Goal: Information Seeking & Learning: Learn about a topic

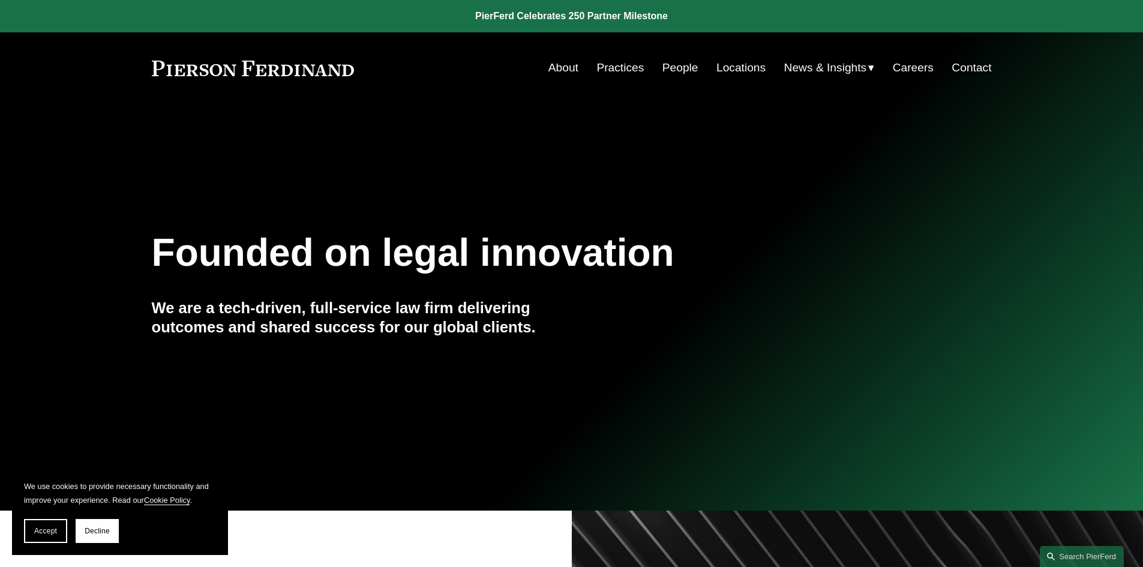
click at [557, 61] on link "About" at bounding box center [563, 67] width 30 height 23
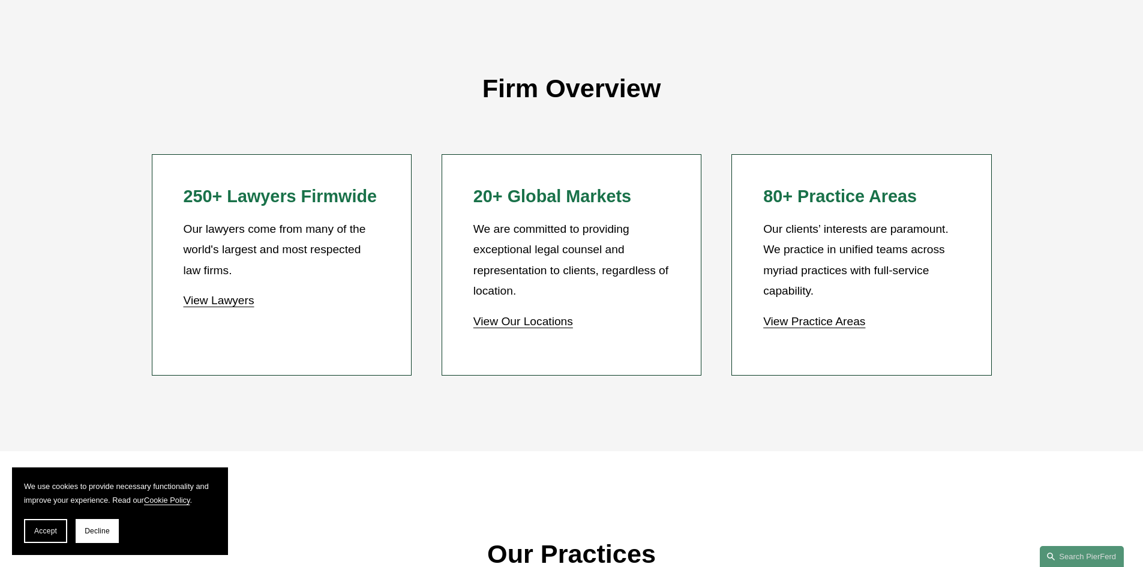
scroll to position [1500, 0]
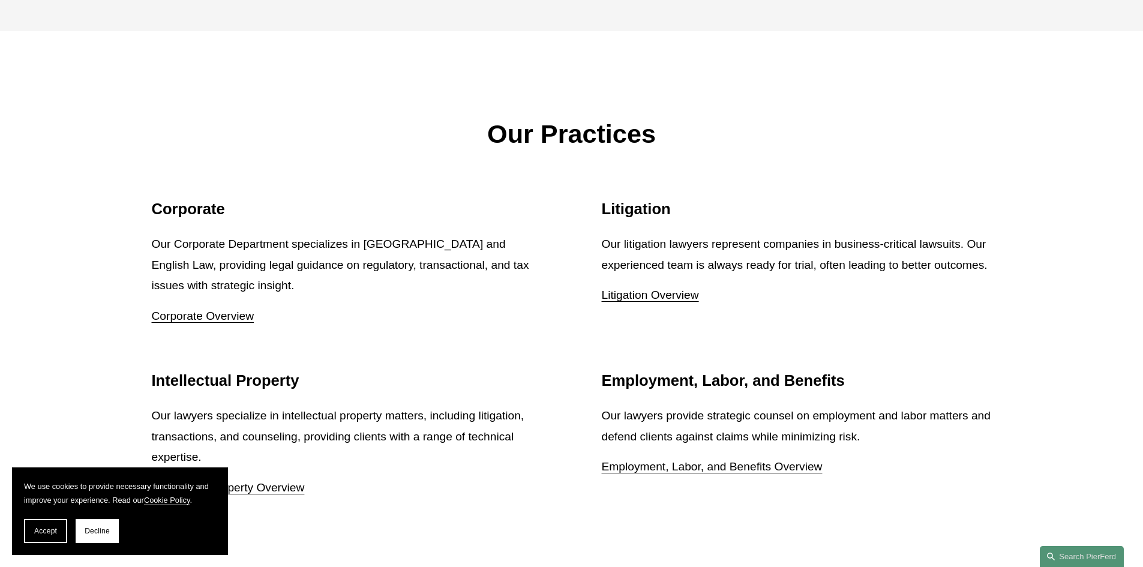
click at [228, 321] on link "Corporate Overview" at bounding box center [203, 316] width 103 height 13
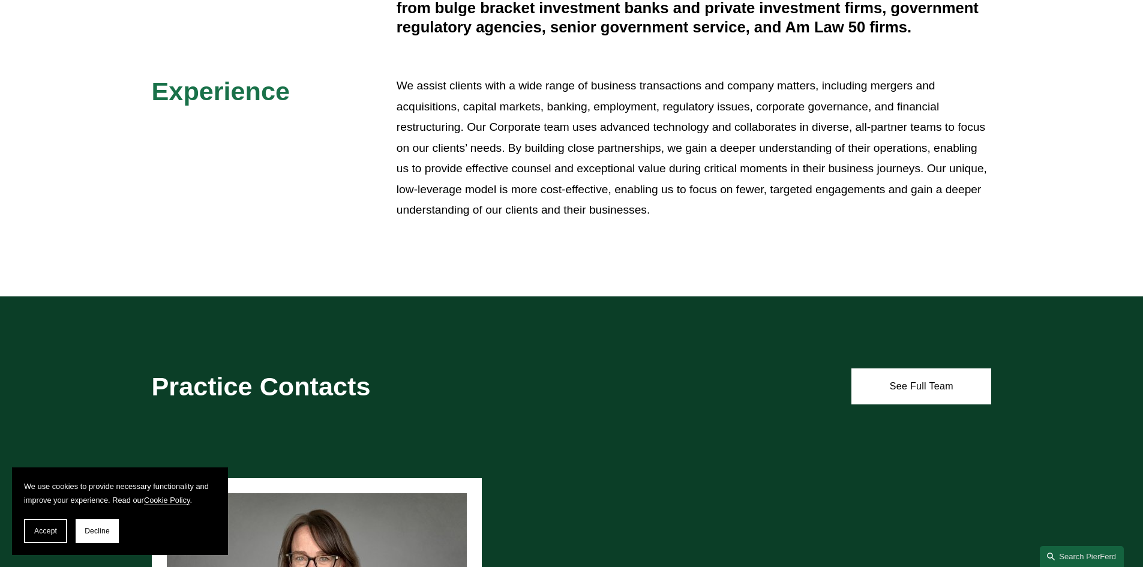
scroll to position [900, 0]
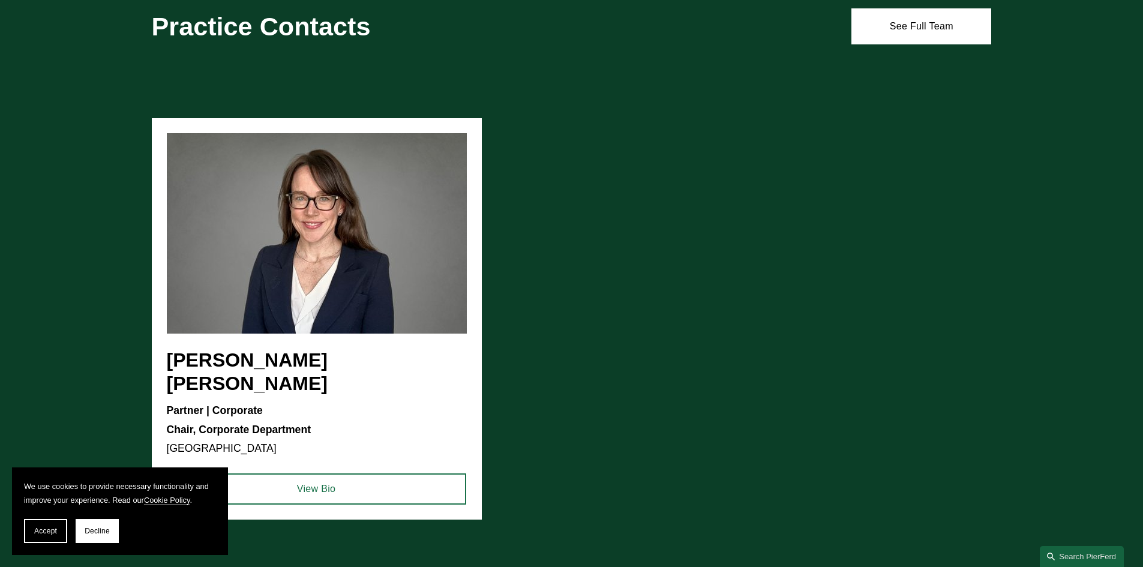
click at [312, 250] on ul "[PERSON_NAME] [PERSON_NAME] Partner | Corporate Chair, Corporate Department [GE…" at bounding box center [572, 318] width 840 height 401
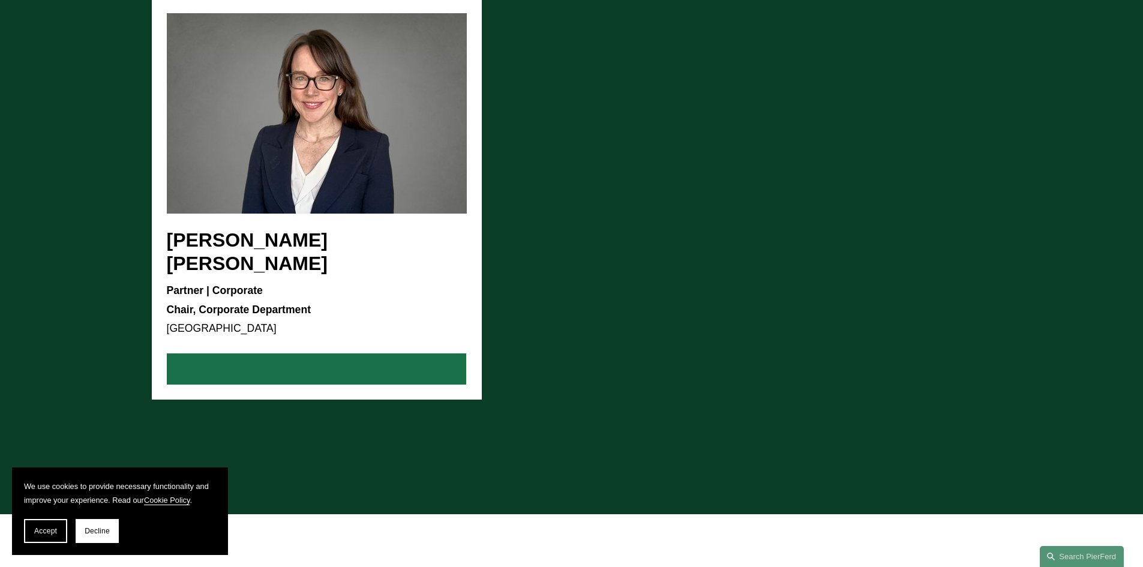
click at [320, 353] on link "View Bio" at bounding box center [316, 368] width 299 height 31
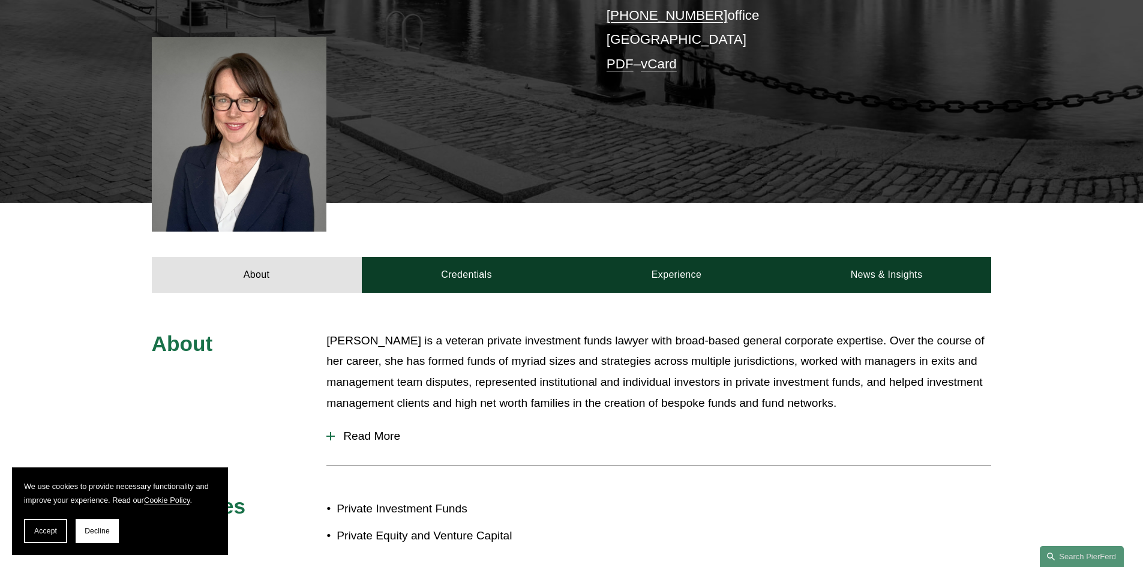
scroll to position [480, 0]
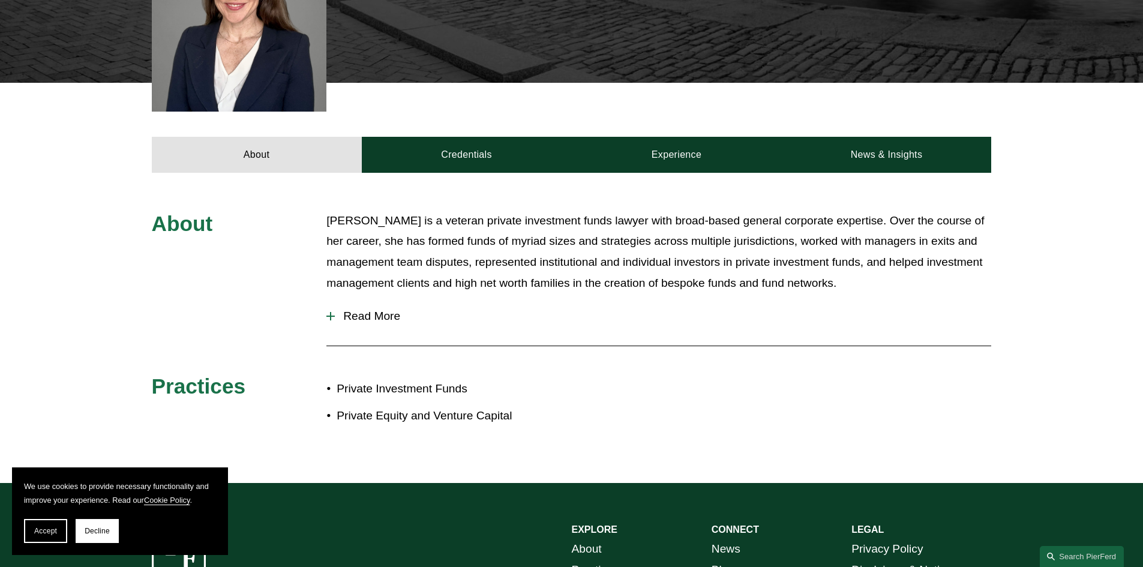
click at [352, 310] on span "Read More" at bounding box center [663, 316] width 656 height 13
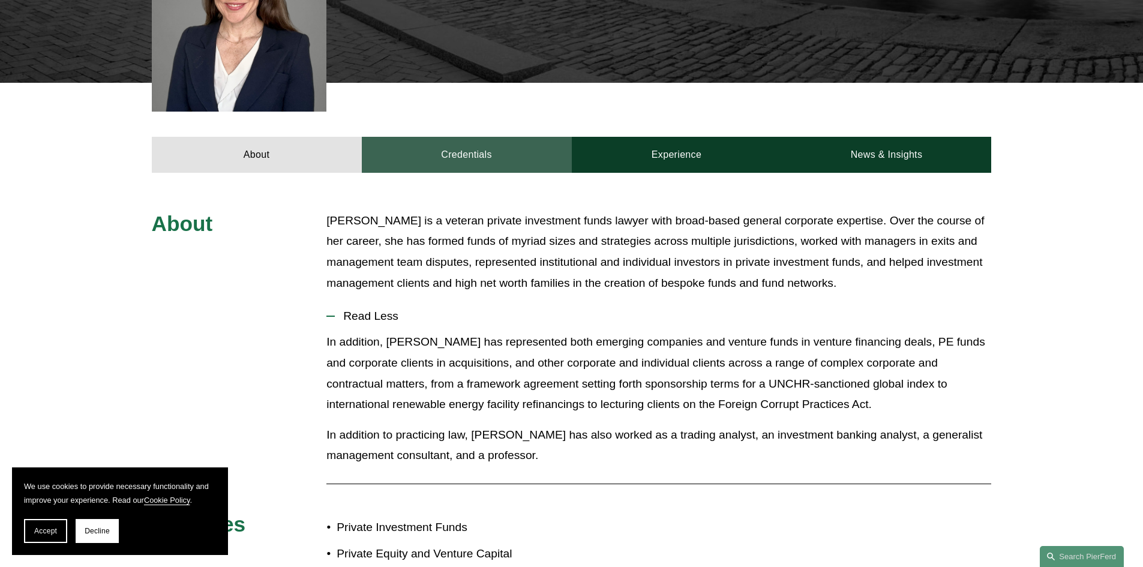
click at [488, 137] on link "Credentials" at bounding box center [467, 155] width 210 height 36
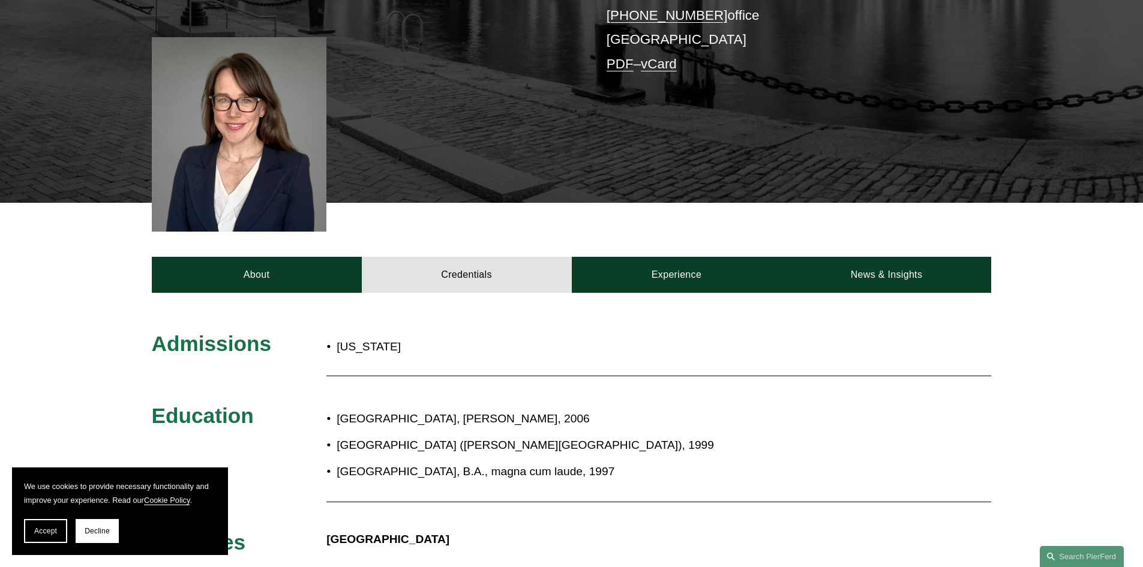
scroll to position [420, 0]
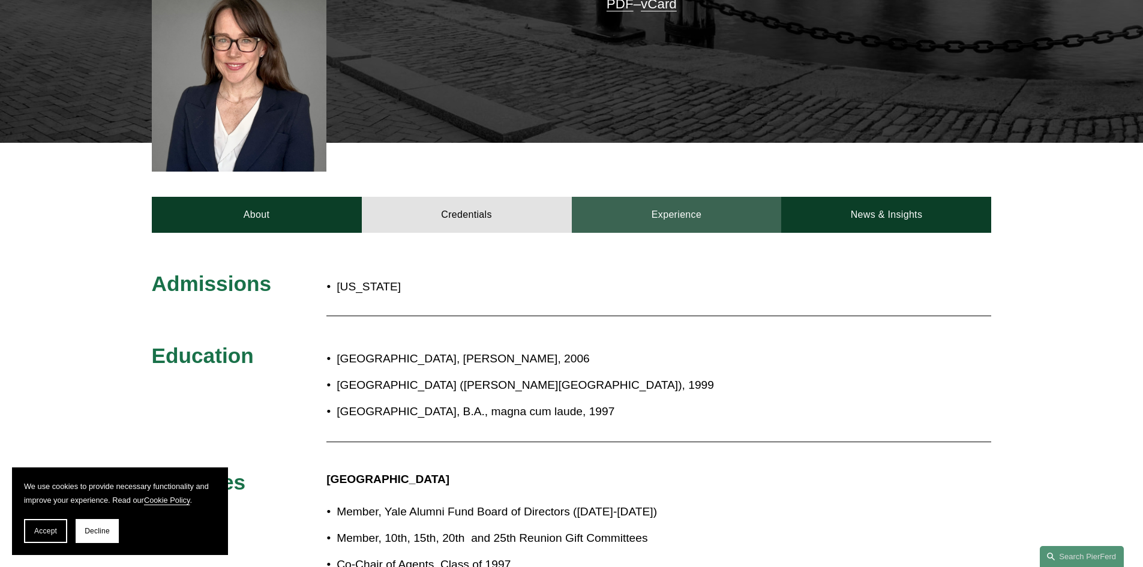
click at [690, 197] on link "Experience" at bounding box center [677, 215] width 210 height 36
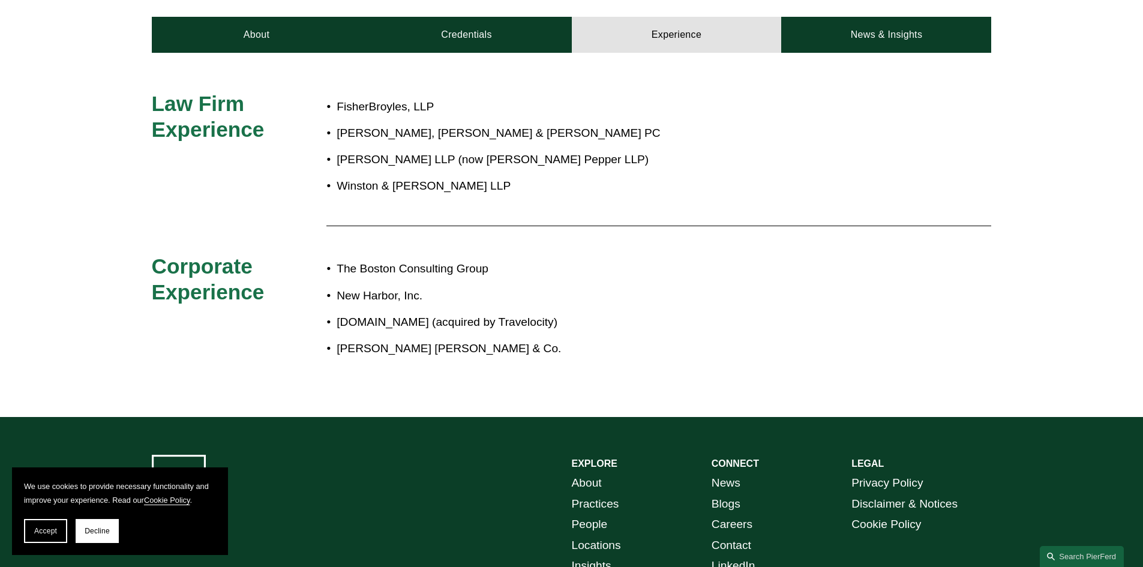
scroll to position [240, 0]
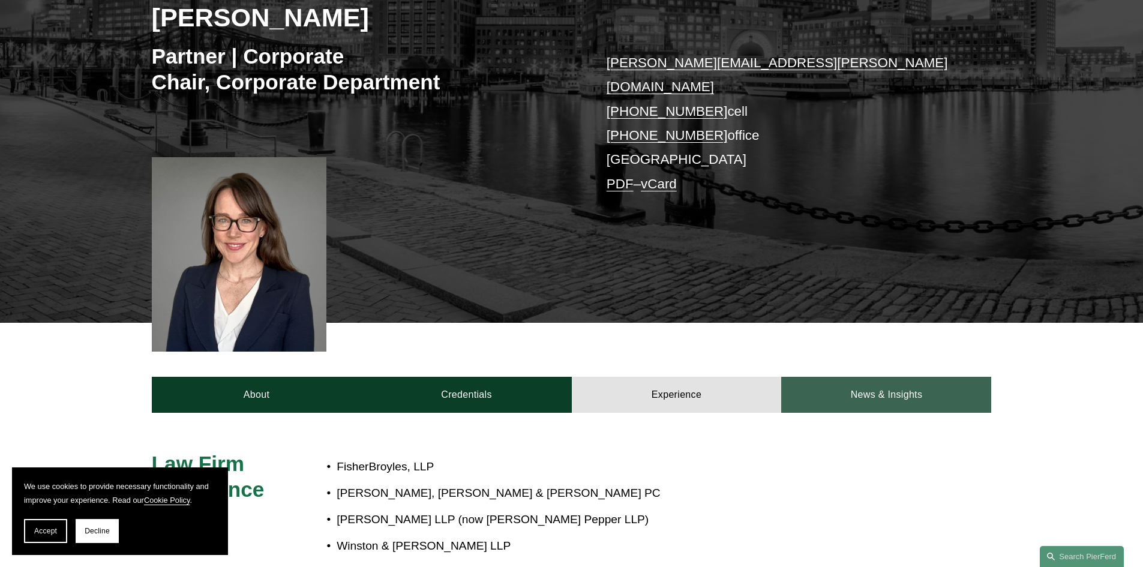
click at [834, 377] on link "News & Insights" at bounding box center [886, 395] width 210 height 36
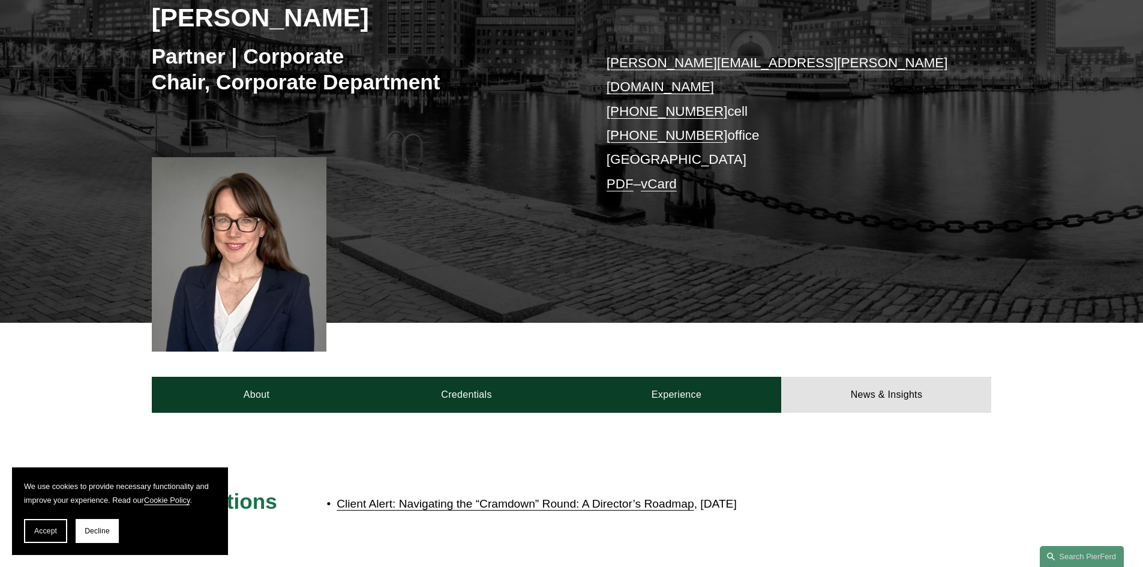
scroll to position [0, 0]
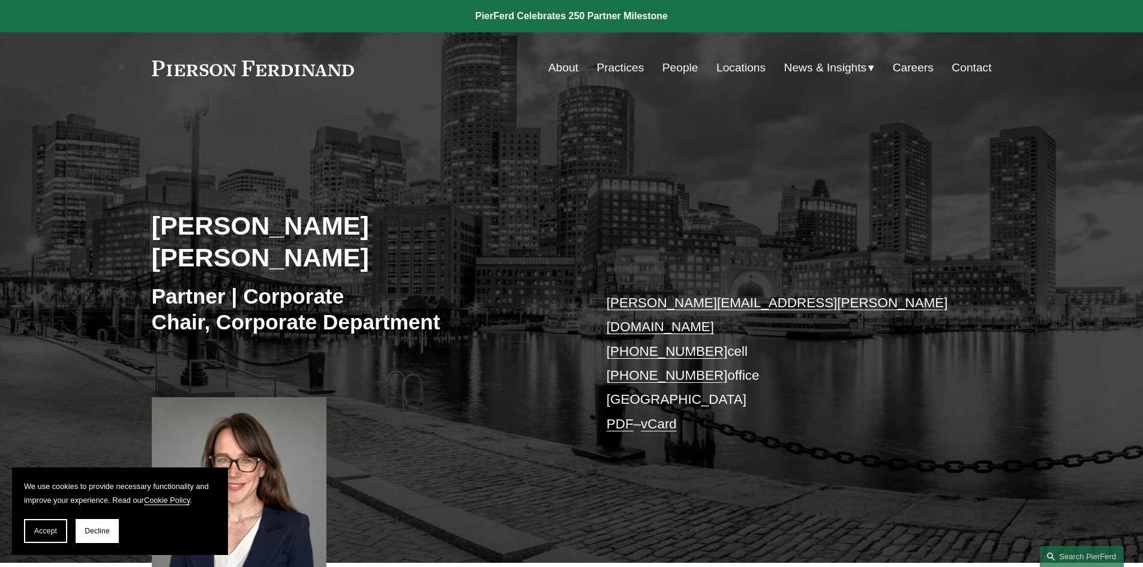
click at [556, 64] on link "About" at bounding box center [563, 67] width 30 height 23
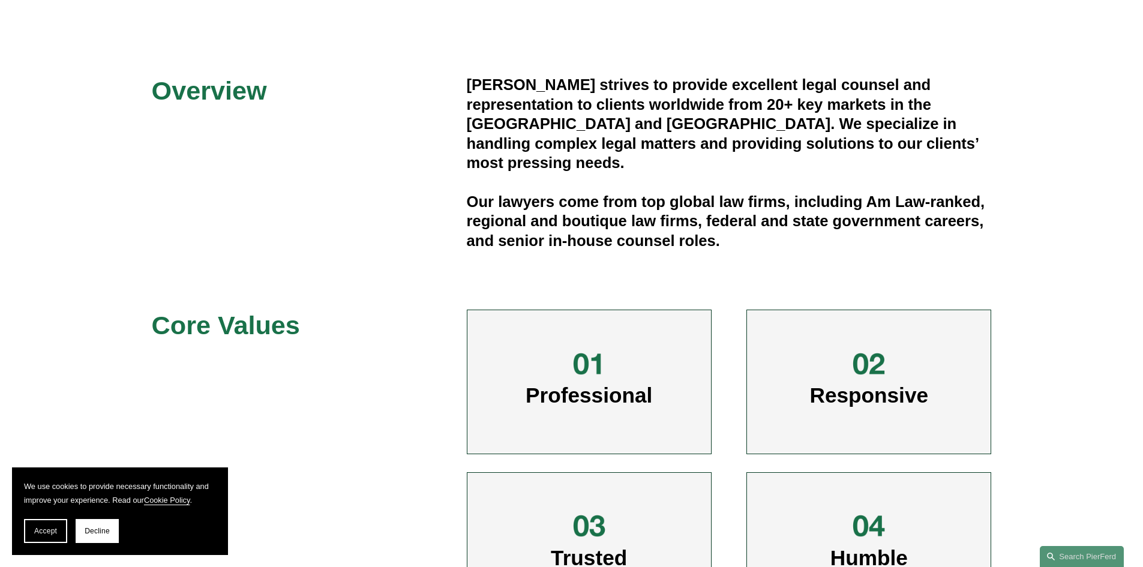
scroll to position [660, 0]
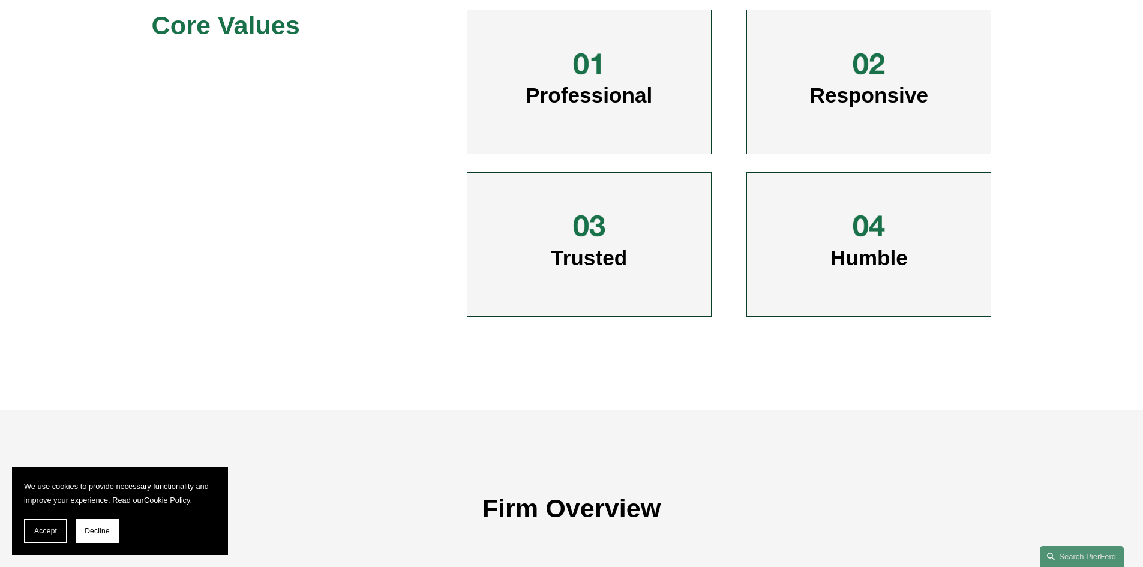
drag, startPoint x: 596, startPoint y: 103, endPoint x: 621, endPoint y: 114, distance: 27.1
click at [605, 101] on span "Professional" at bounding box center [589, 94] width 127 height 23
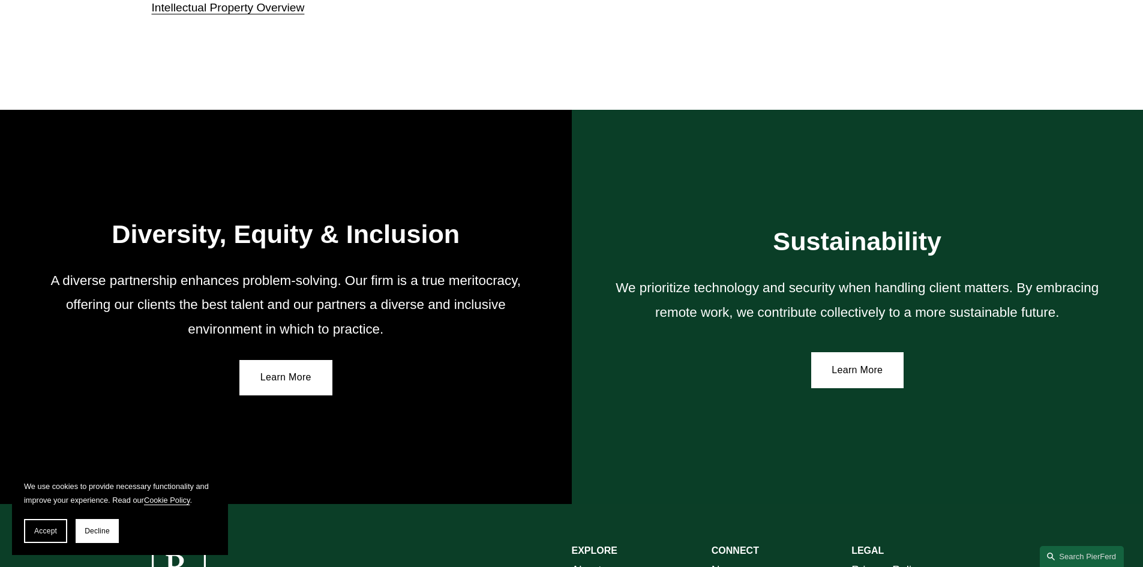
scroll to position [2196, 0]
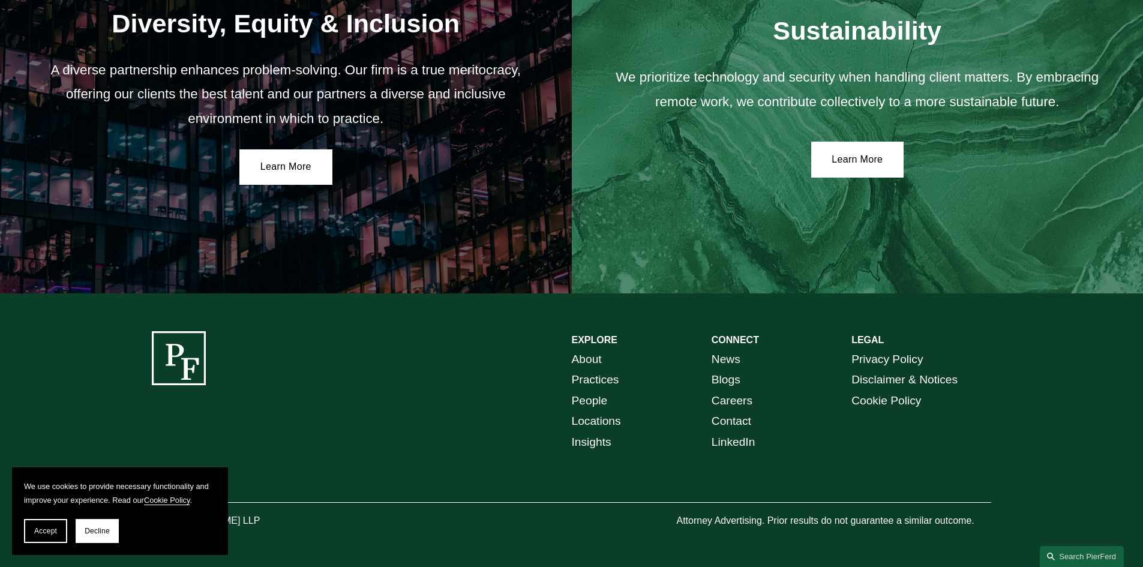
click at [592, 416] on link "Locations" at bounding box center [596, 421] width 49 height 21
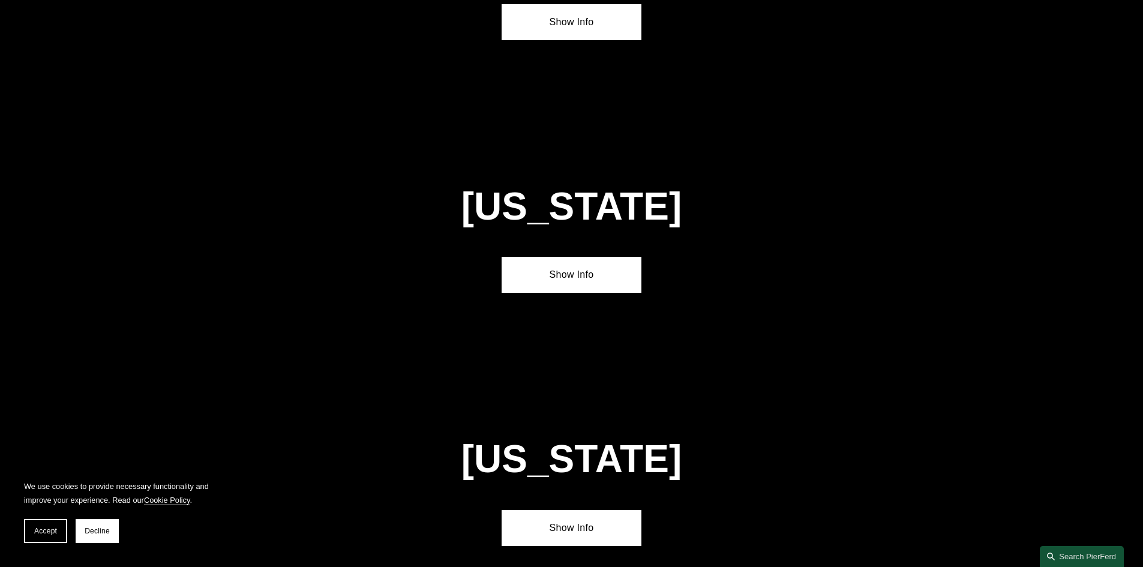
scroll to position [1320, 0]
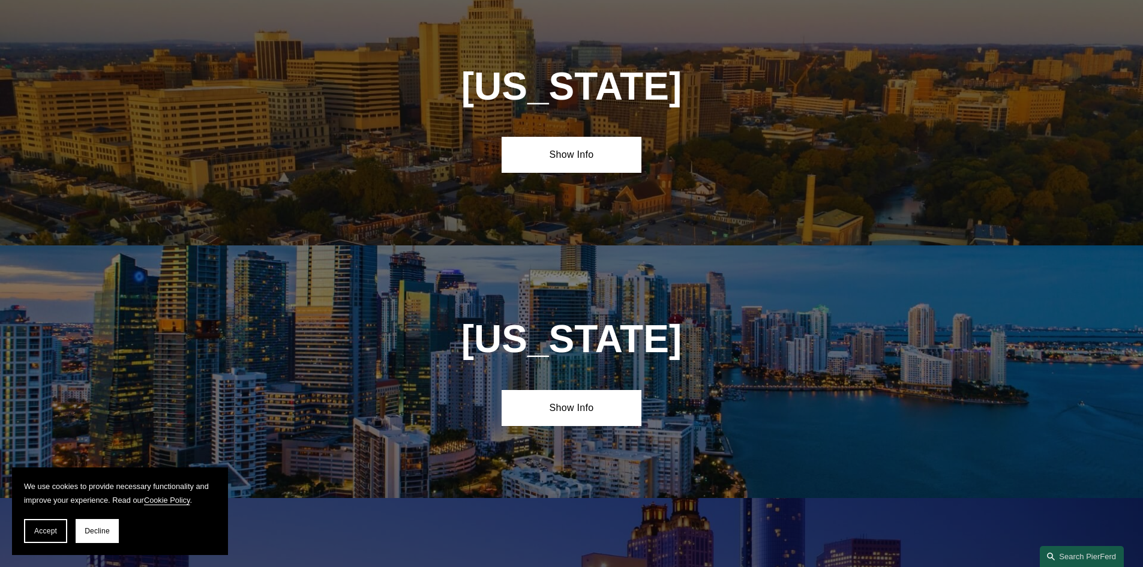
click at [538, 380] on div "Florida Show Info" at bounding box center [571, 371] width 1143 height 253
click at [541, 390] on link "Show Info" at bounding box center [572, 408] width 140 height 36
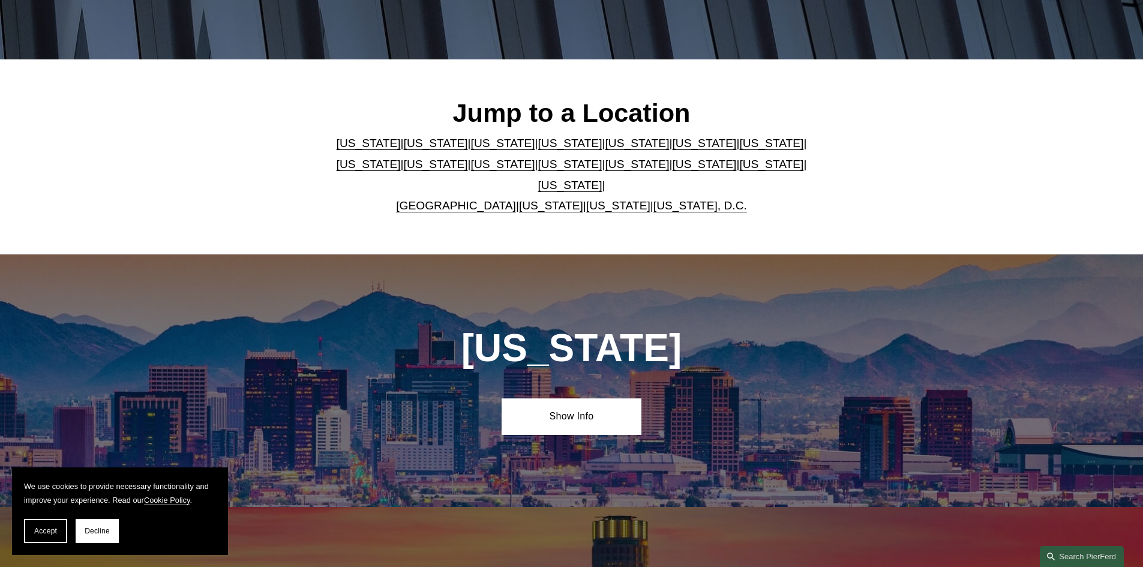
scroll to position [0, 0]
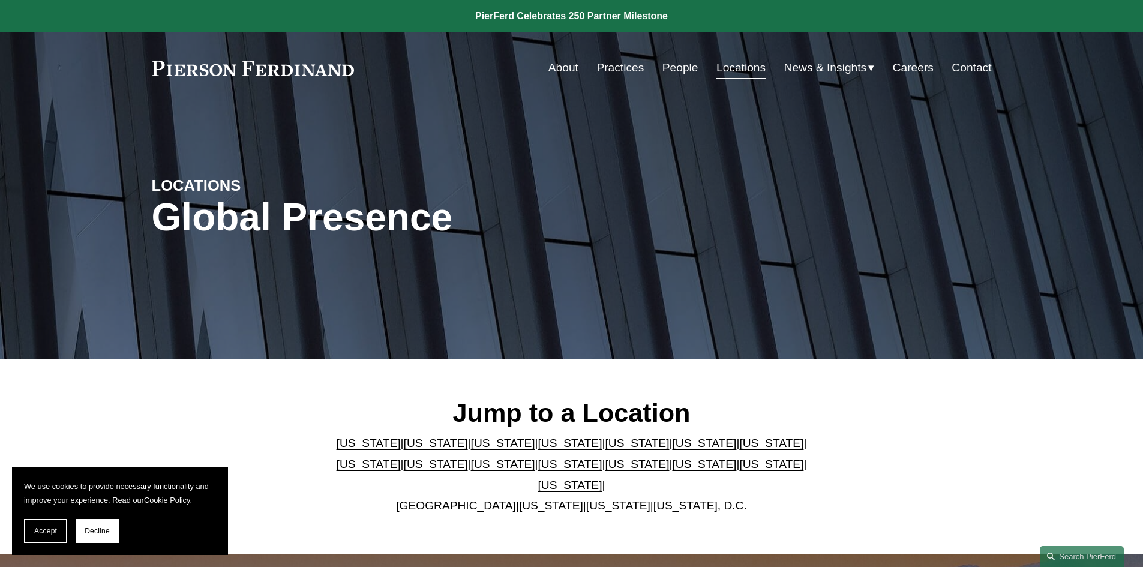
click at [916, 68] on link "Careers" at bounding box center [913, 67] width 41 height 23
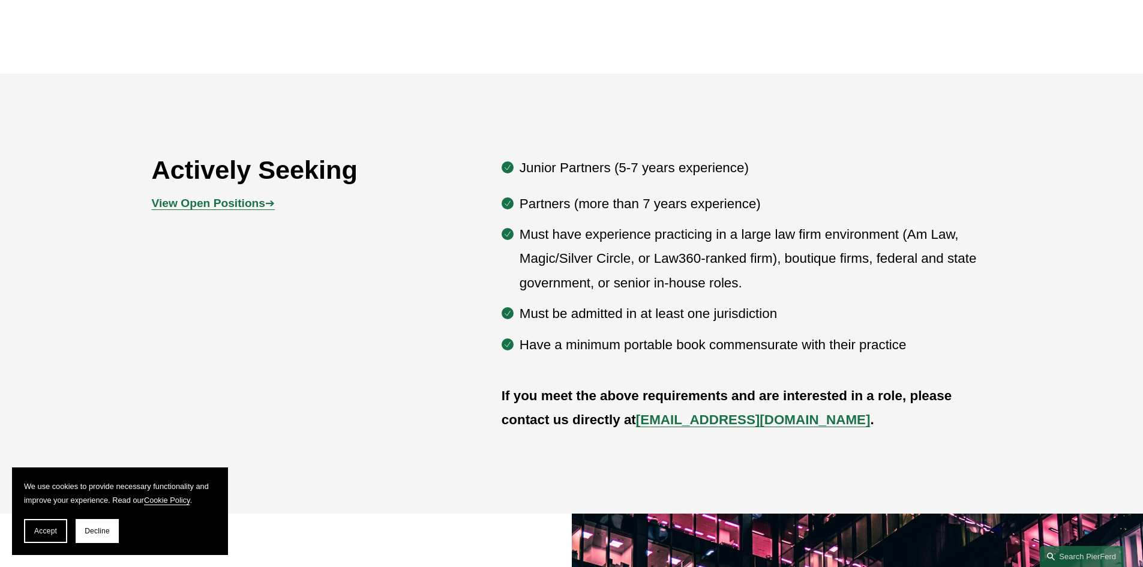
scroll to position [720, 0]
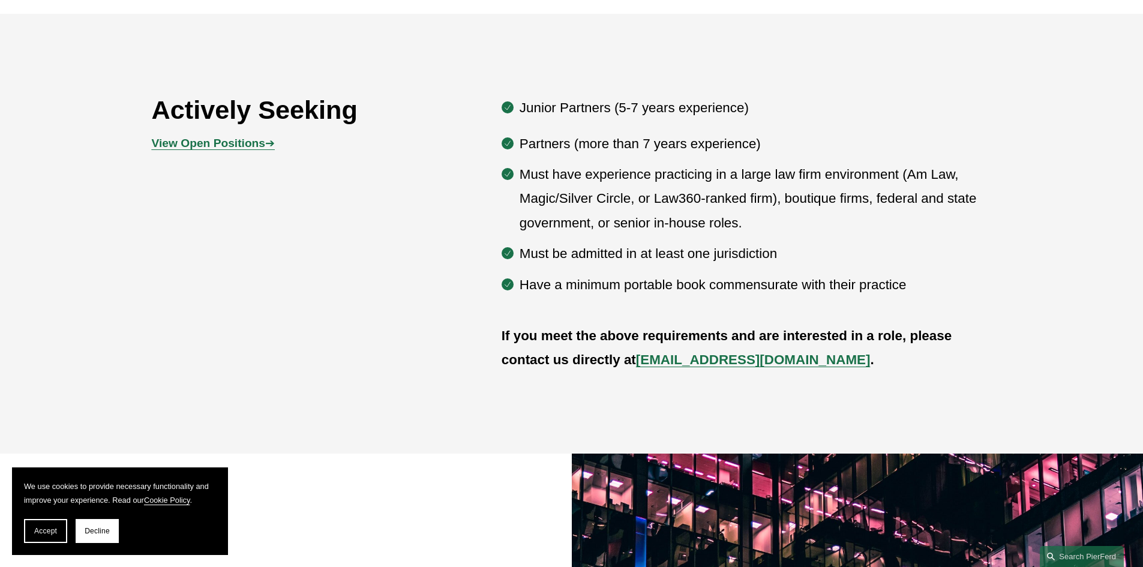
click at [520, 281] on p "Have a minimum portable book commensurate with their practice" at bounding box center [756, 285] width 472 height 24
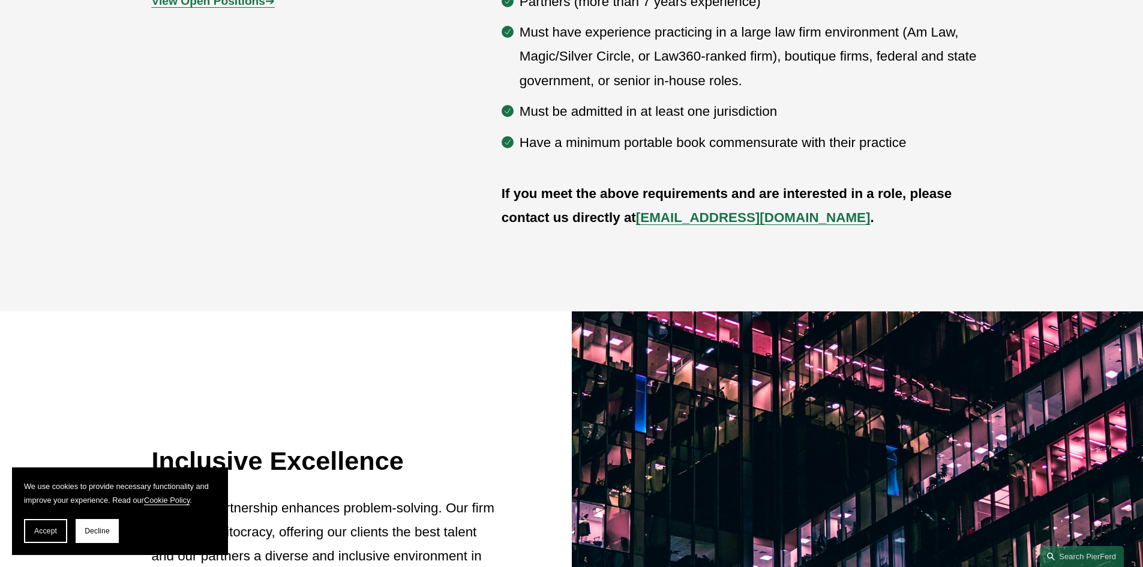
scroll to position [682, 0]
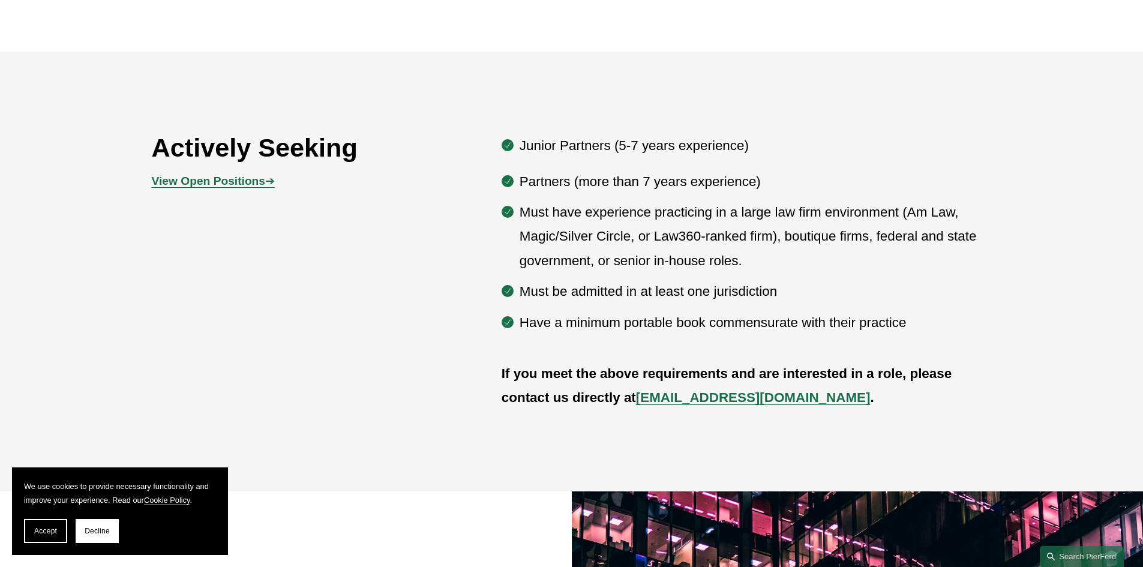
click at [250, 179] on strong "View Open Positions" at bounding box center [208, 181] width 113 height 13
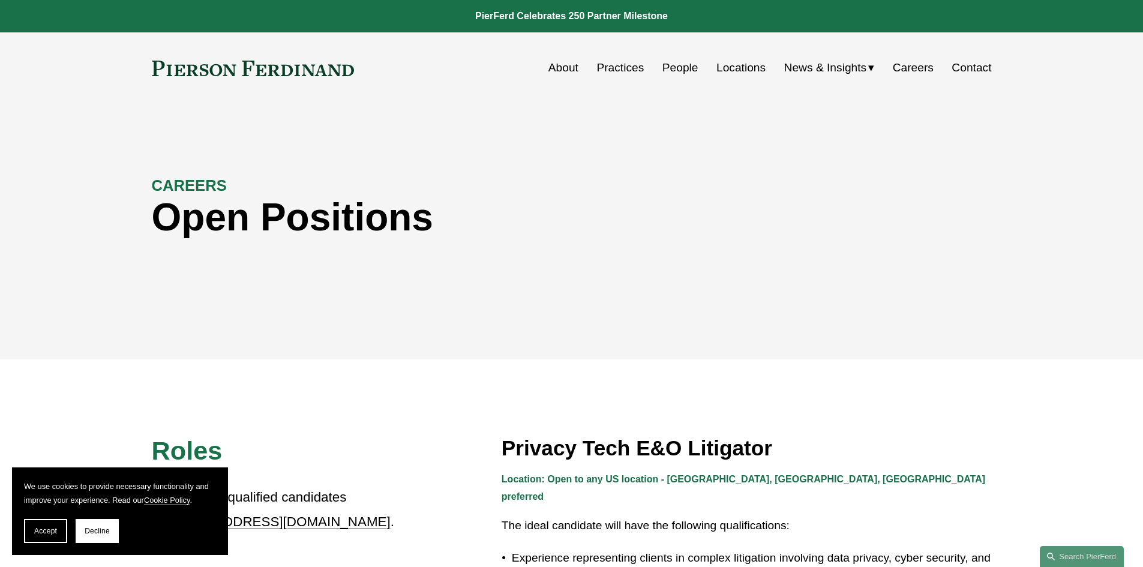
click at [578, 14] on link at bounding box center [571, 16] width 1143 height 32
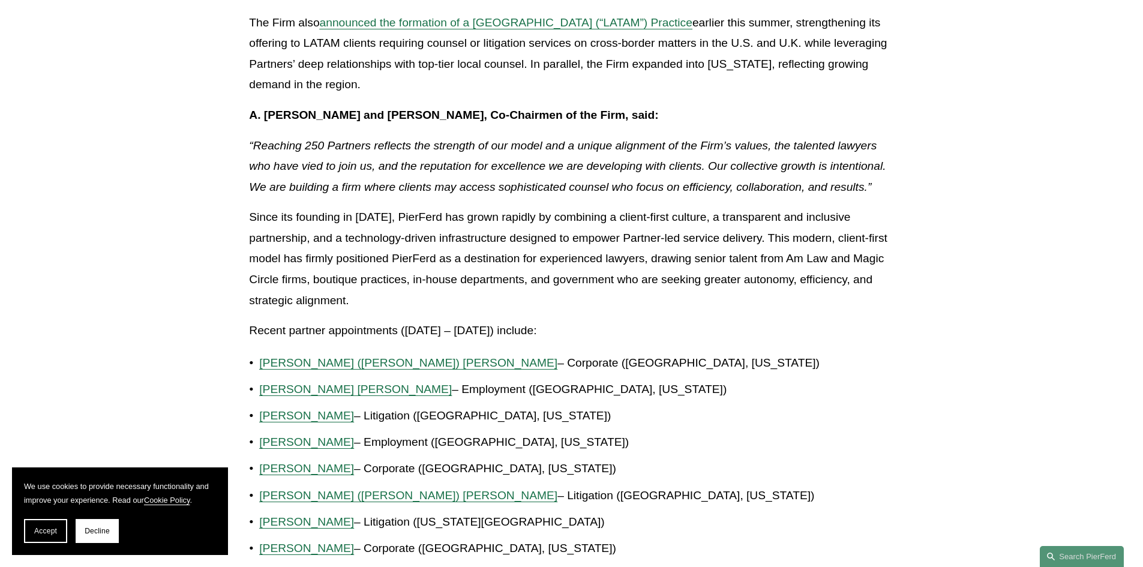
scroll to position [600, 0]
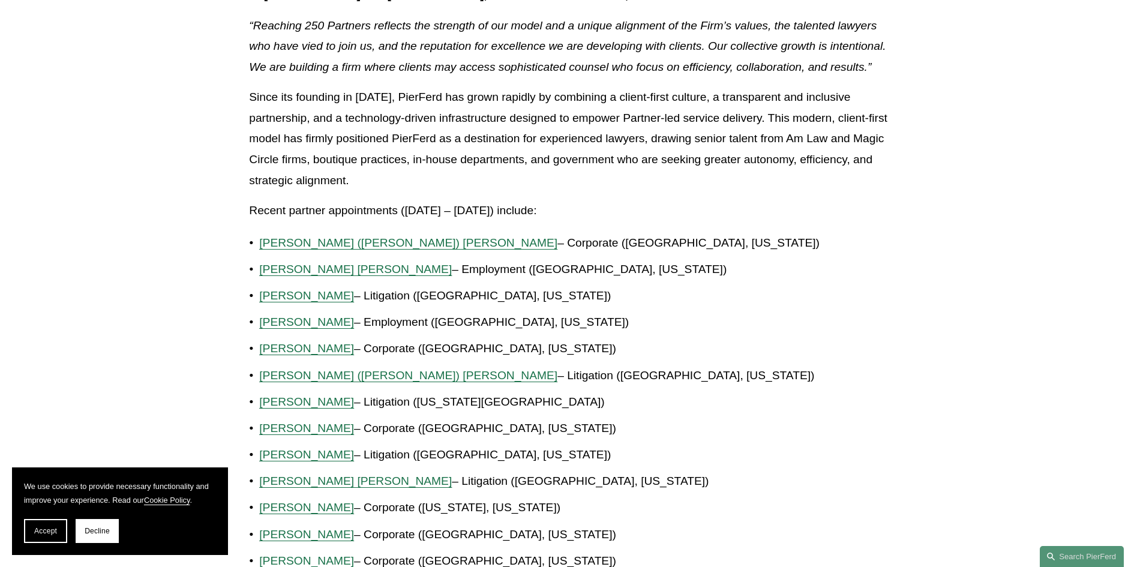
click at [328, 321] on span "Allison M. Bustin" at bounding box center [306, 322] width 95 height 13
click at [293, 349] on span "[PERSON_NAME]" at bounding box center [306, 348] width 95 height 13
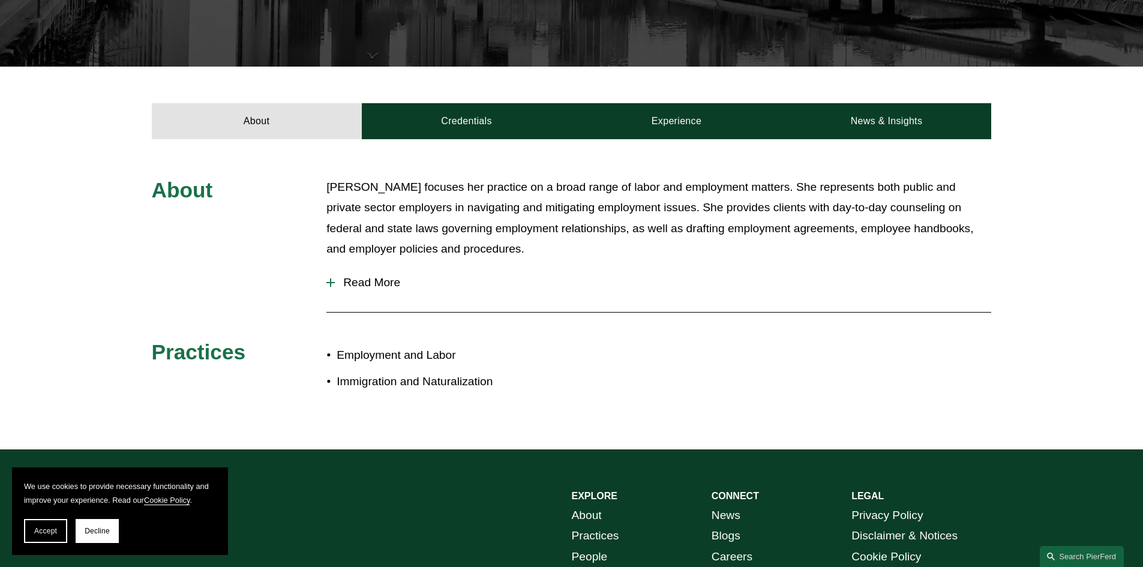
scroll to position [120, 0]
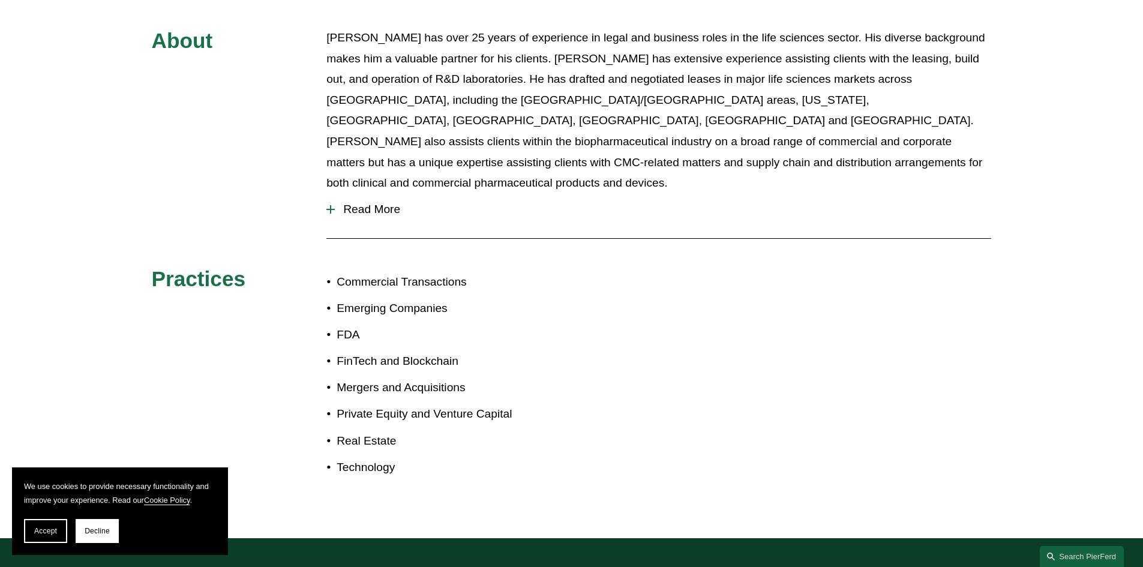
scroll to position [540, 0]
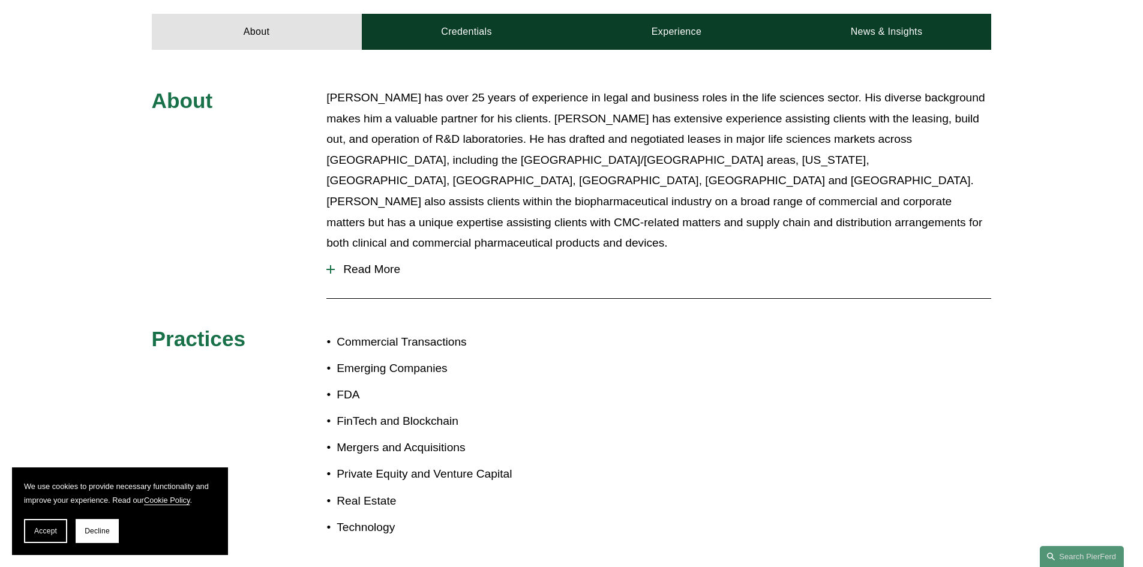
click at [498, 189] on p "[PERSON_NAME] has over 25 years of experience in legal and business roles in th…" at bounding box center [658, 171] width 665 height 166
